Goal: Task Accomplishment & Management: Manage account settings

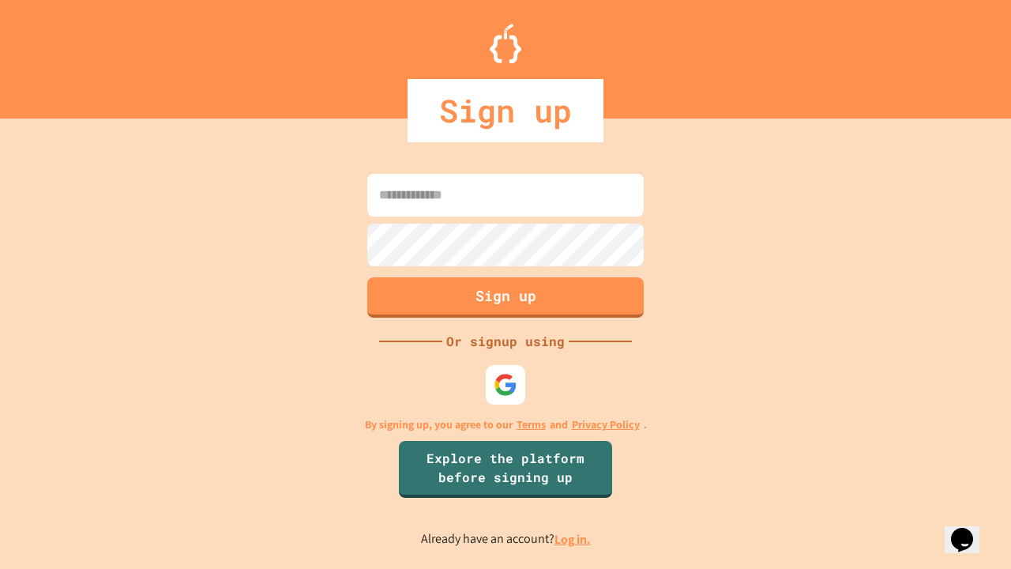
click at [573, 539] on link "Log in." at bounding box center [572, 539] width 36 height 17
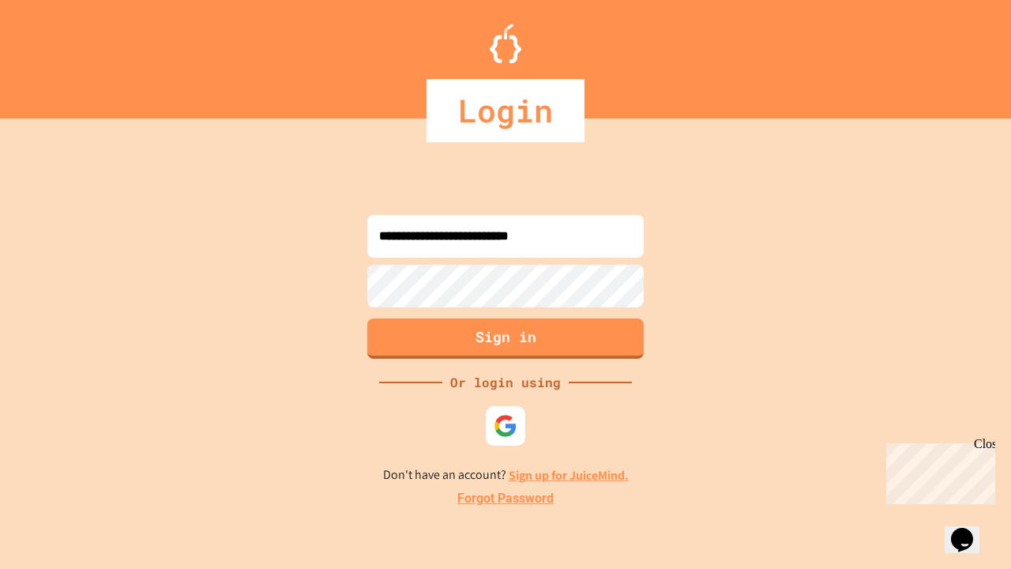
type input "**********"
